Goal: Find specific page/section: Find specific page/section

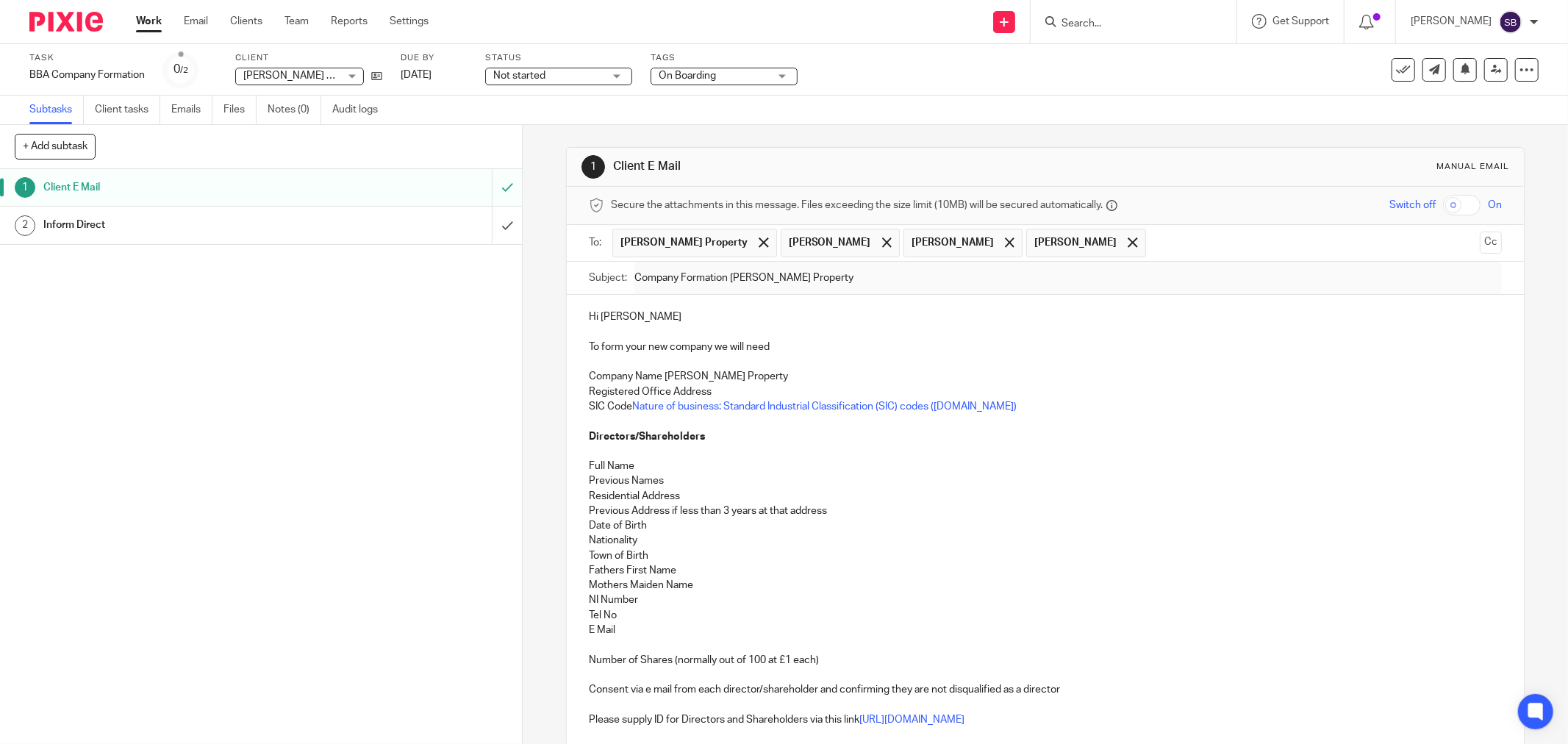
click at [1193, 26] on input "Search" at bounding box center [1126, 23] width 132 height 13
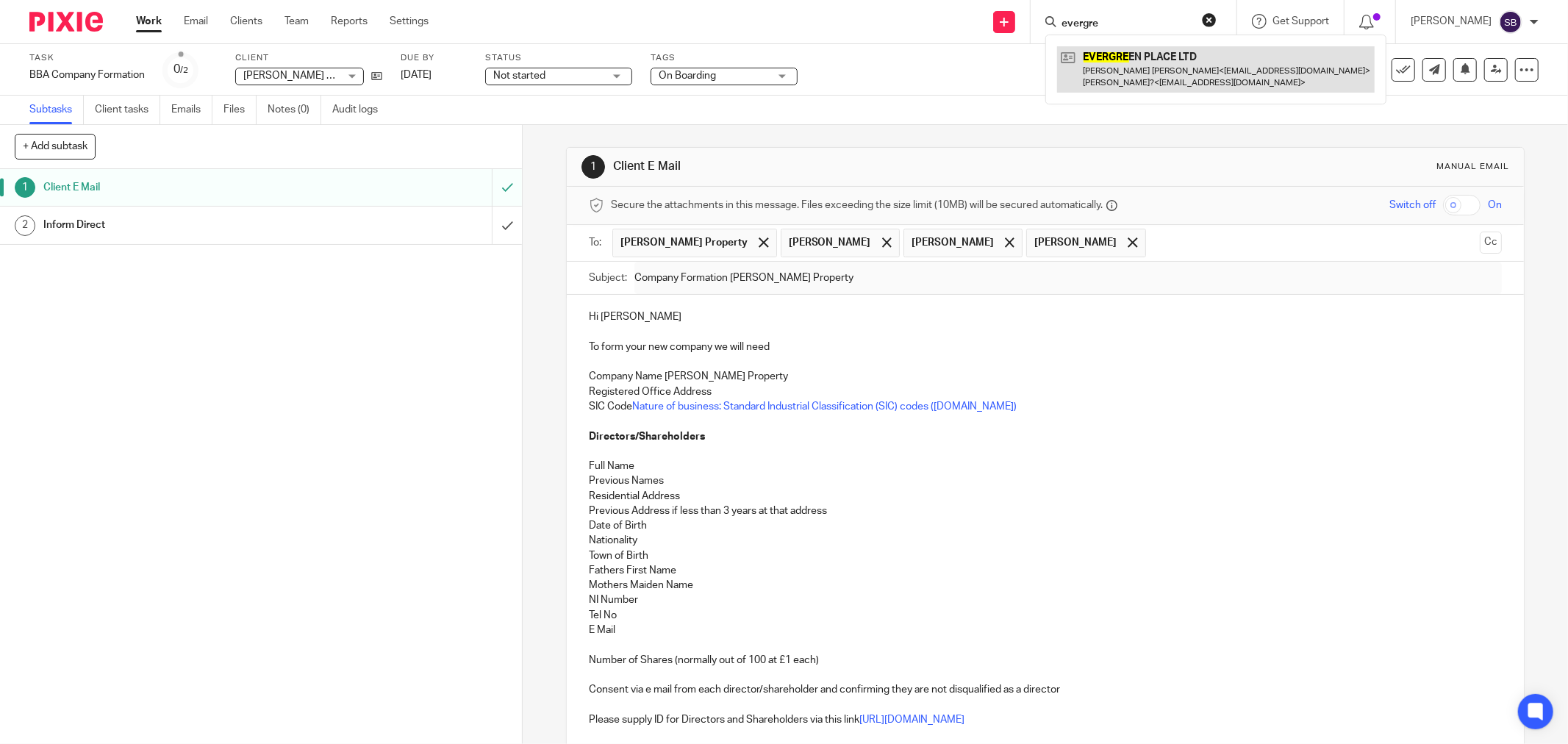
type input "evergre"
click at [1209, 79] on link at bounding box center [1215, 69] width 317 height 45
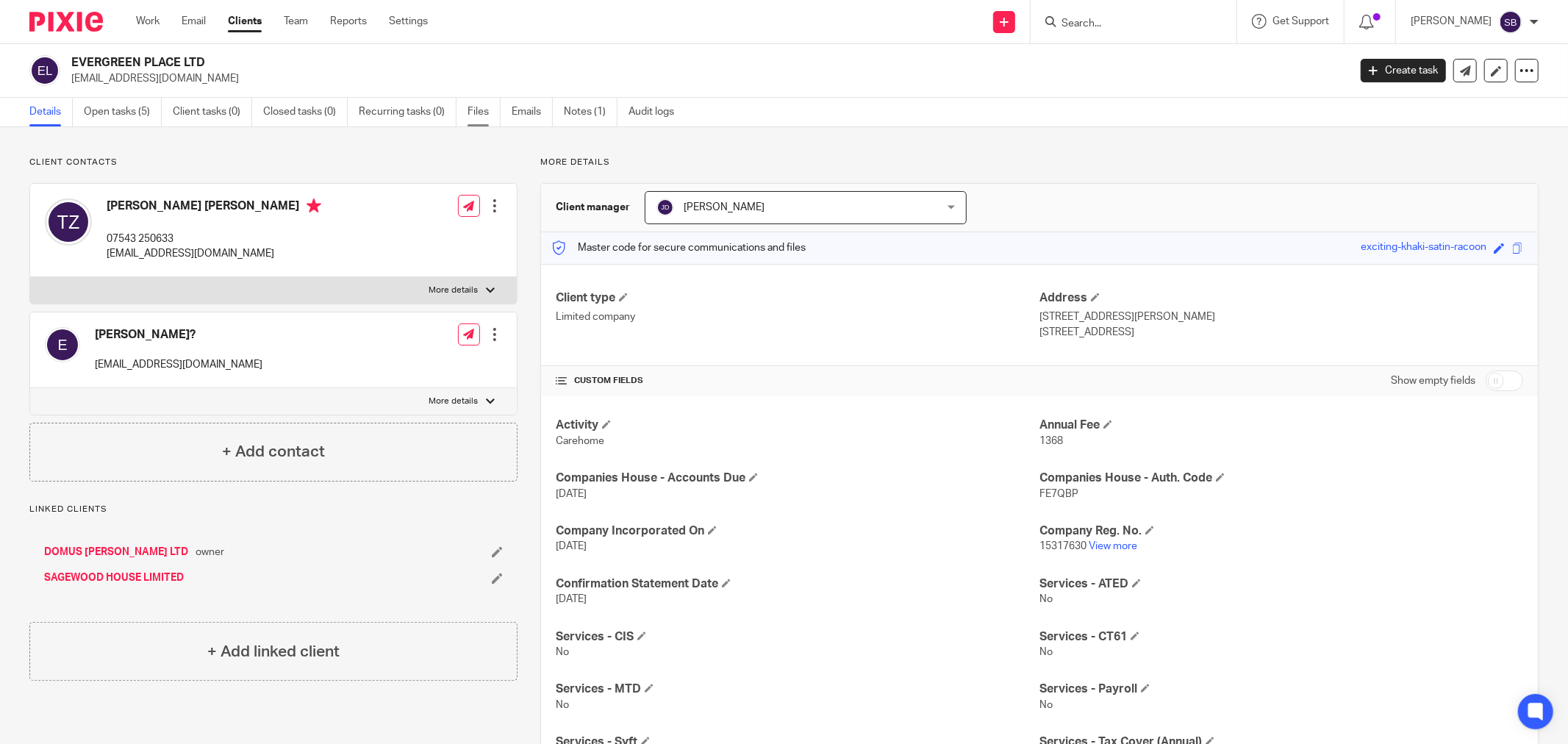
click at [484, 112] on link "Files" at bounding box center [484, 112] width 33 height 29
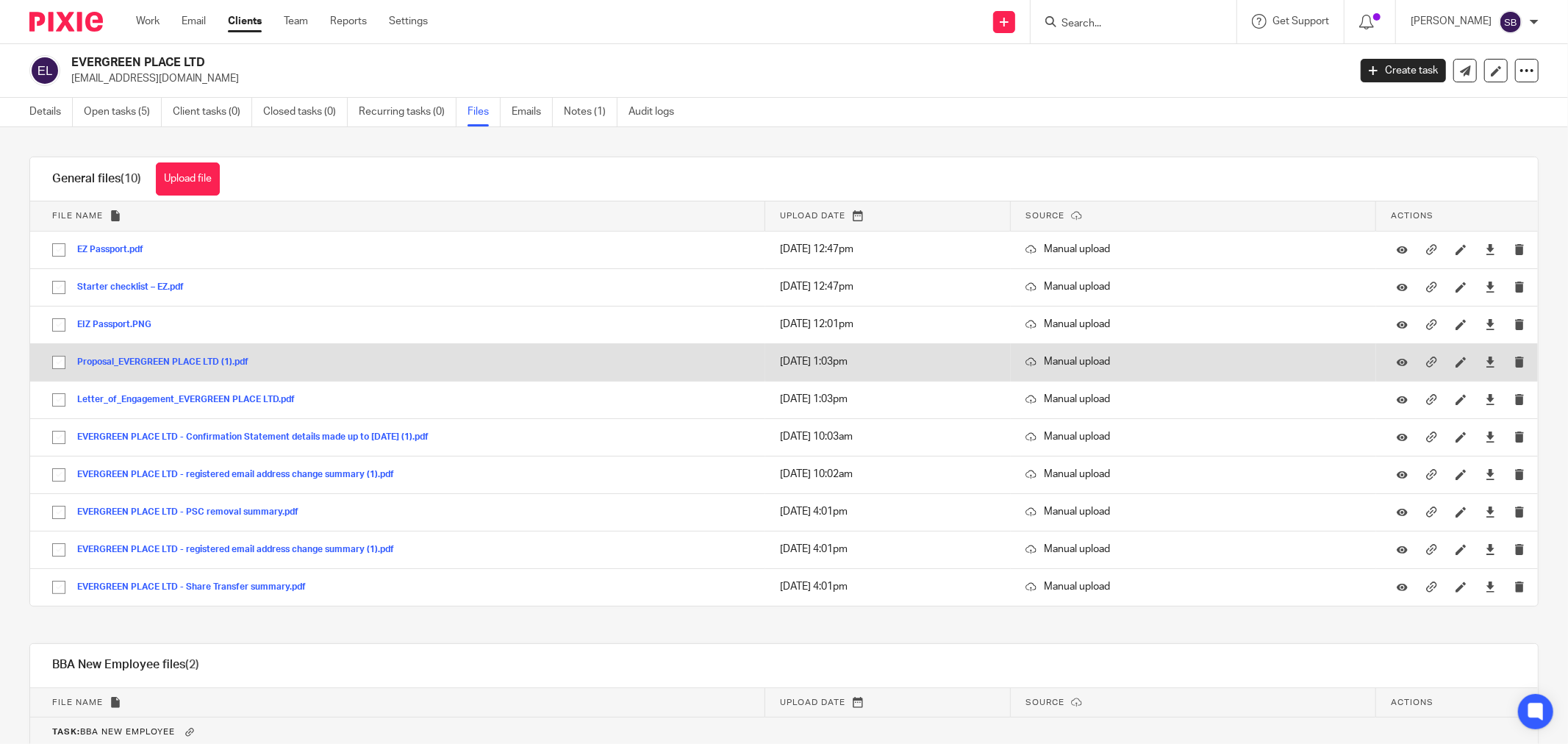
click at [182, 362] on button "Proposal_EVERGREEN PLACE LTD (1).pdf" at bounding box center [169, 362] width 183 height 10
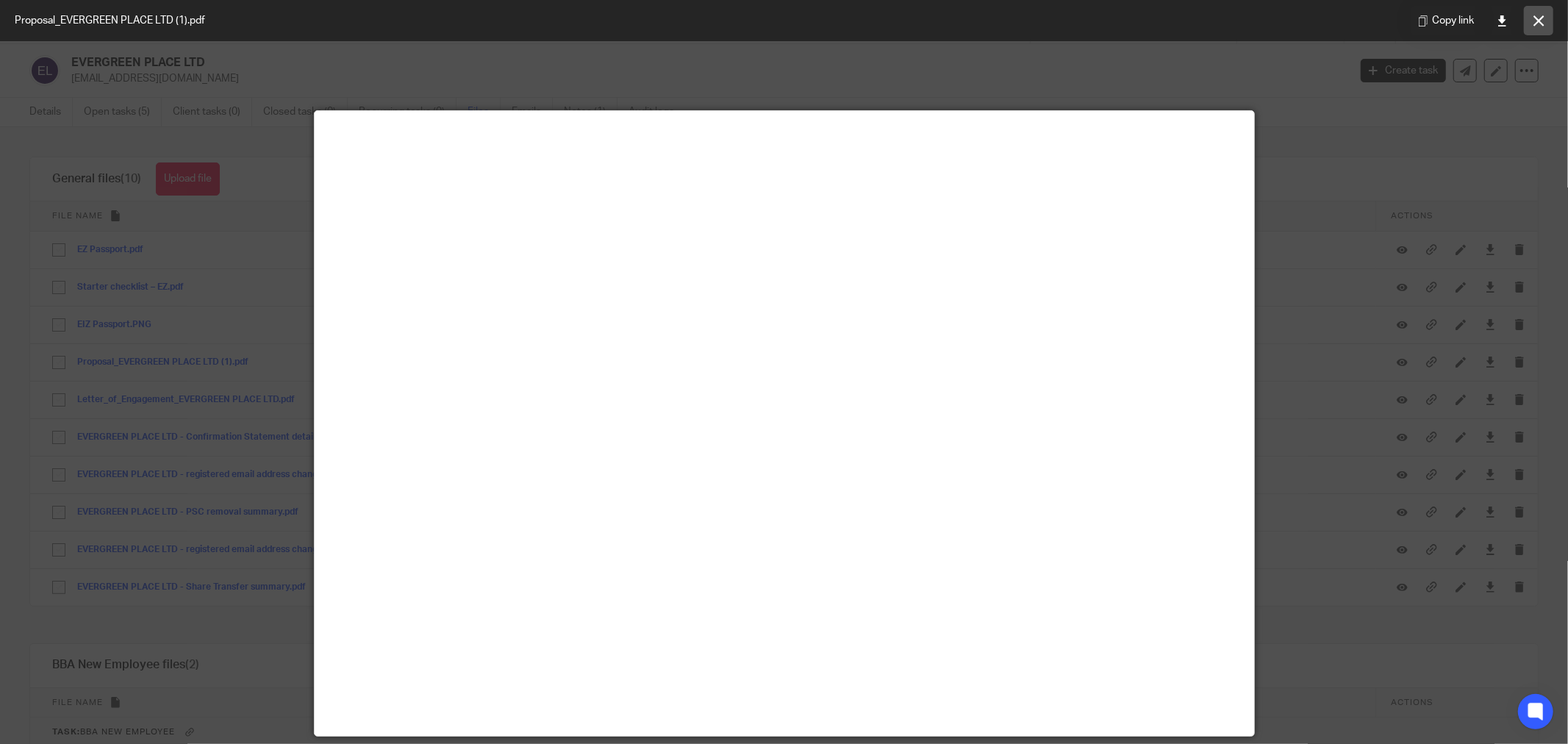
click at [1546, 20] on button at bounding box center [1539, 21] width 30 height 30
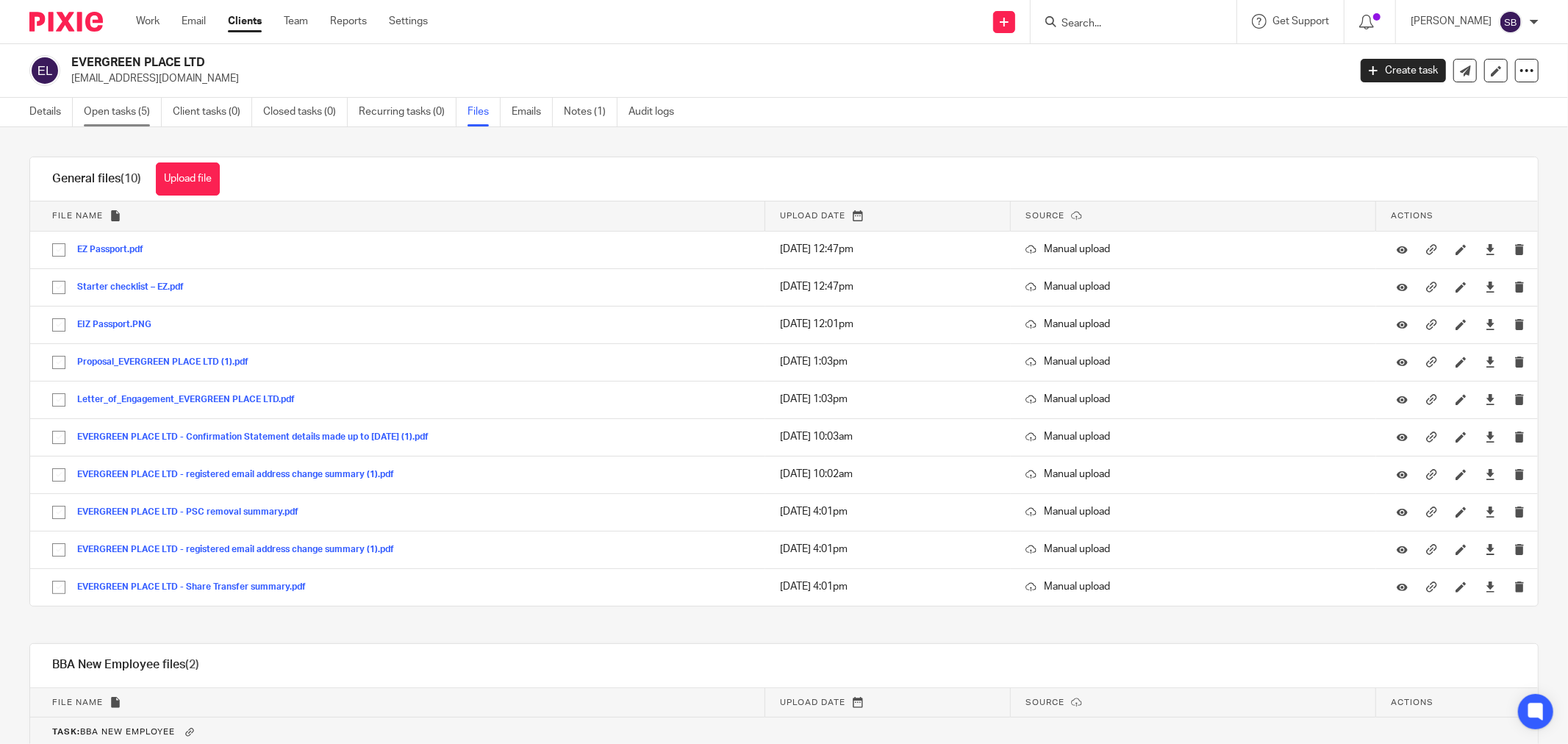
click at [111, 112] on link "Open tasks (5)" at bounding box center [123, 112] width 78 height 29
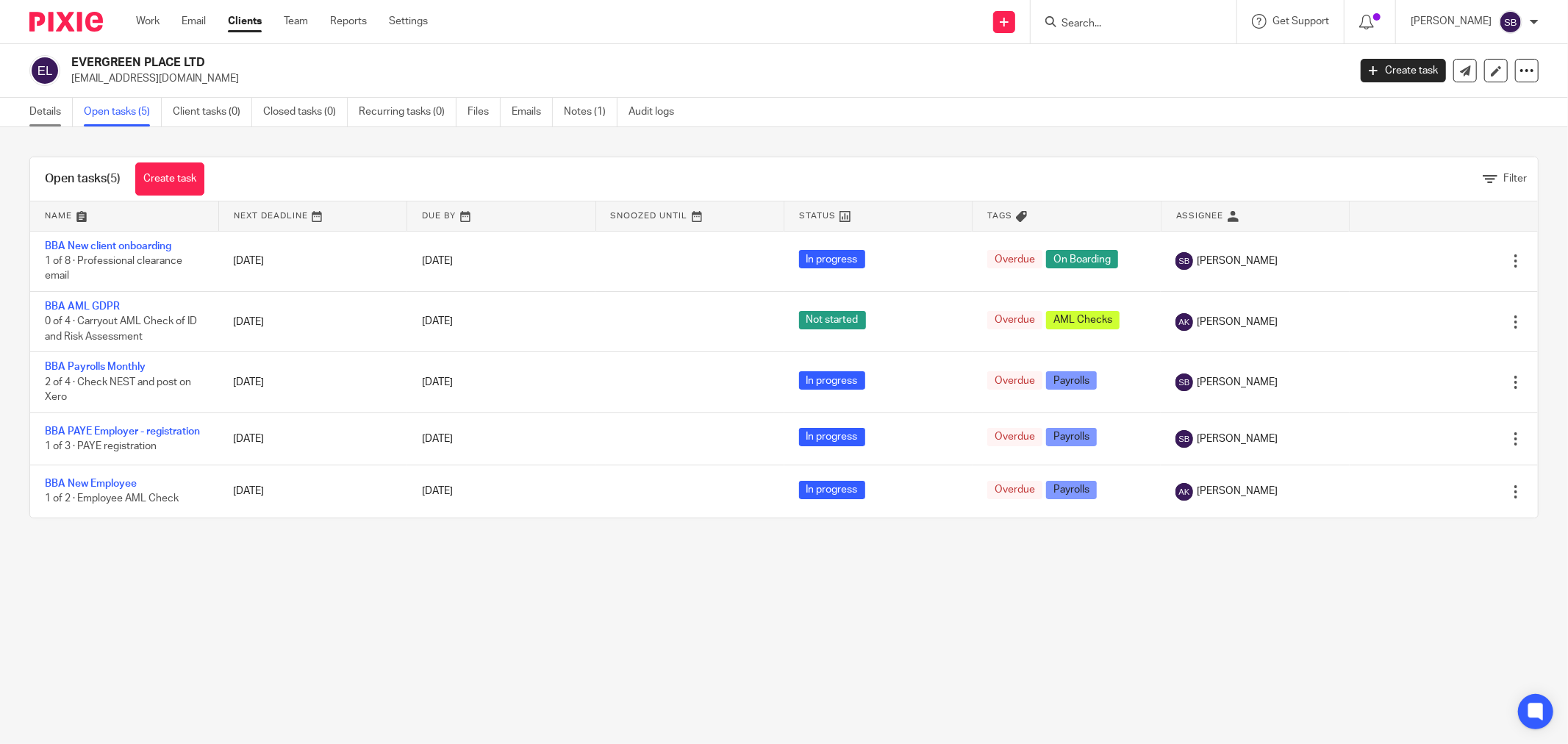
click at [40, 112] on link "Details" at bounding box center [51, 112] width 43 height 29
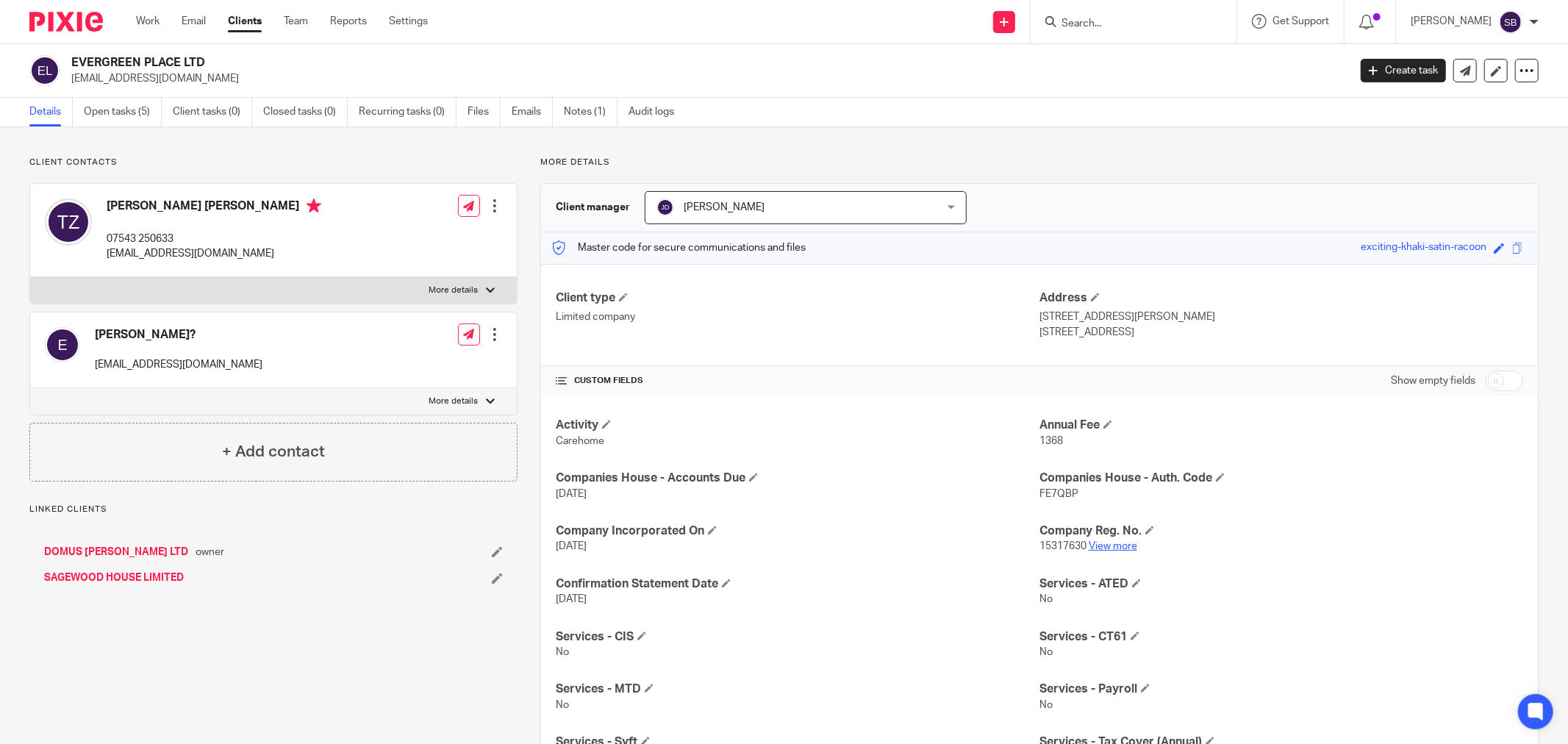
click at [1105, 546] on link "View more" at bounding box center [1113, 547] width 49 height 10
